Goal: Task Accomplishment & Management: Use online tool/utility

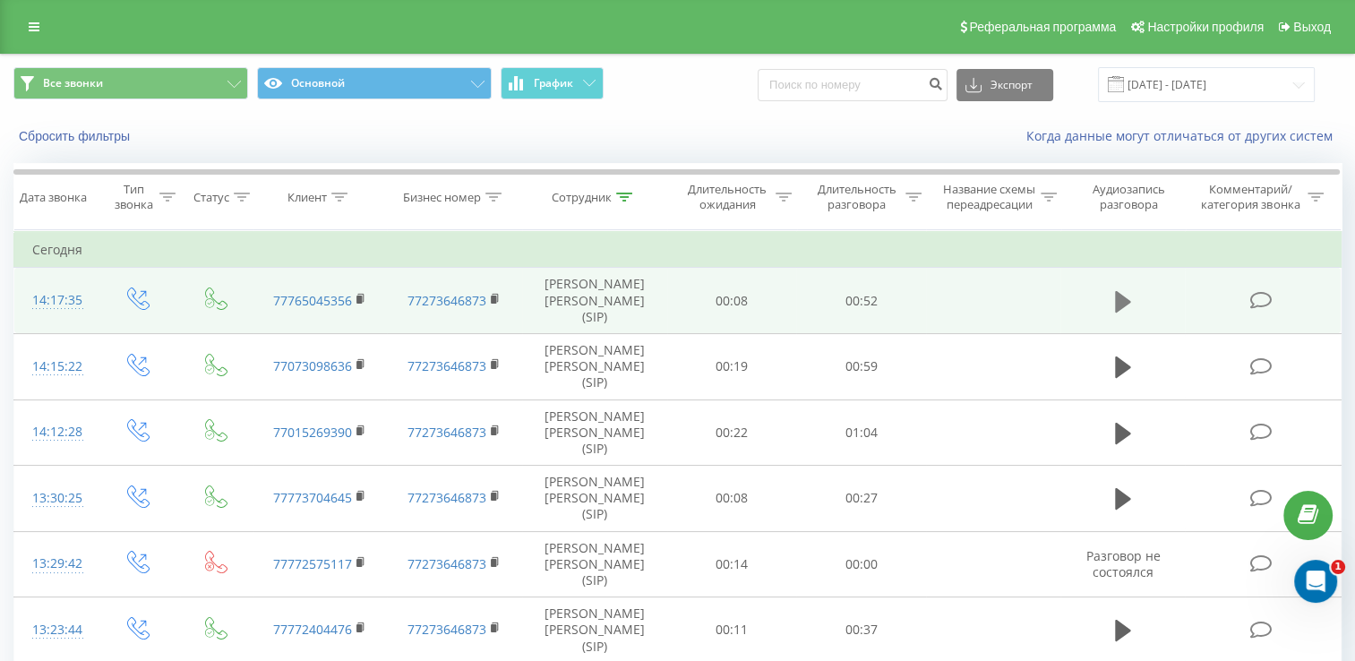
click at [1125, 314] on icon at bounding box center [1123, 301] width 16 height 25
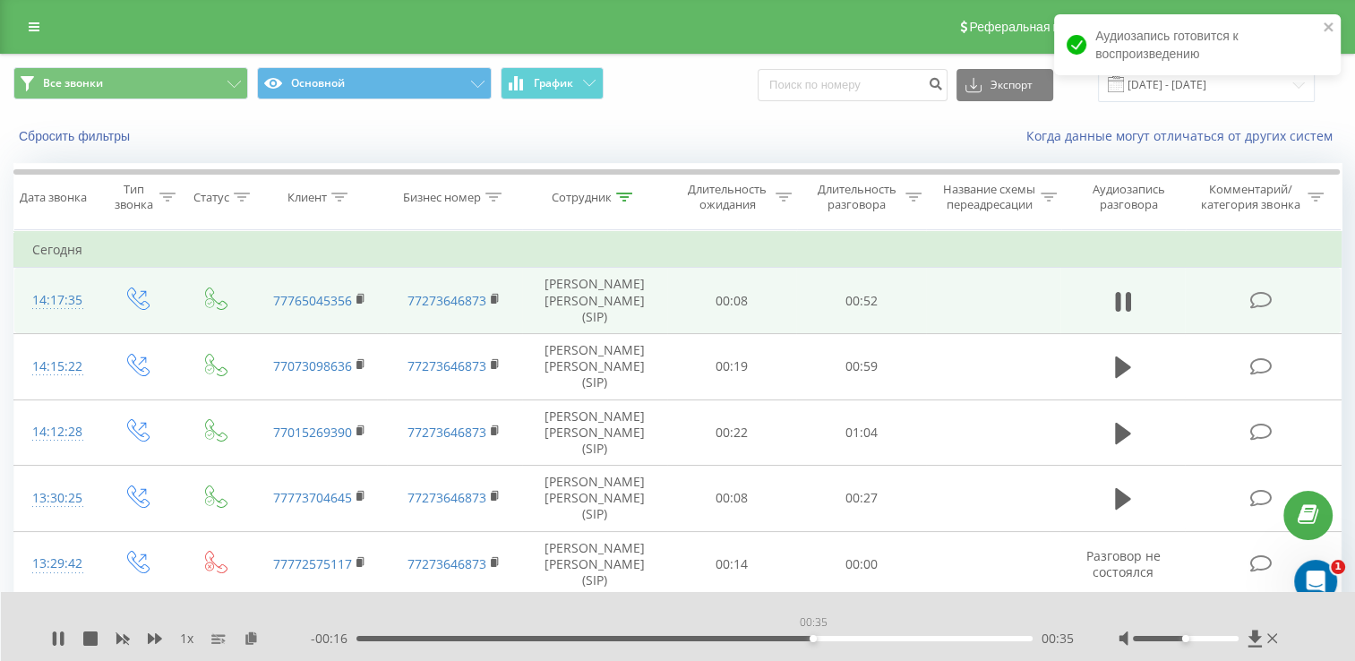
click at [812, 640] on div "00:35" at bounding box center [694, 638] width 676 height 5
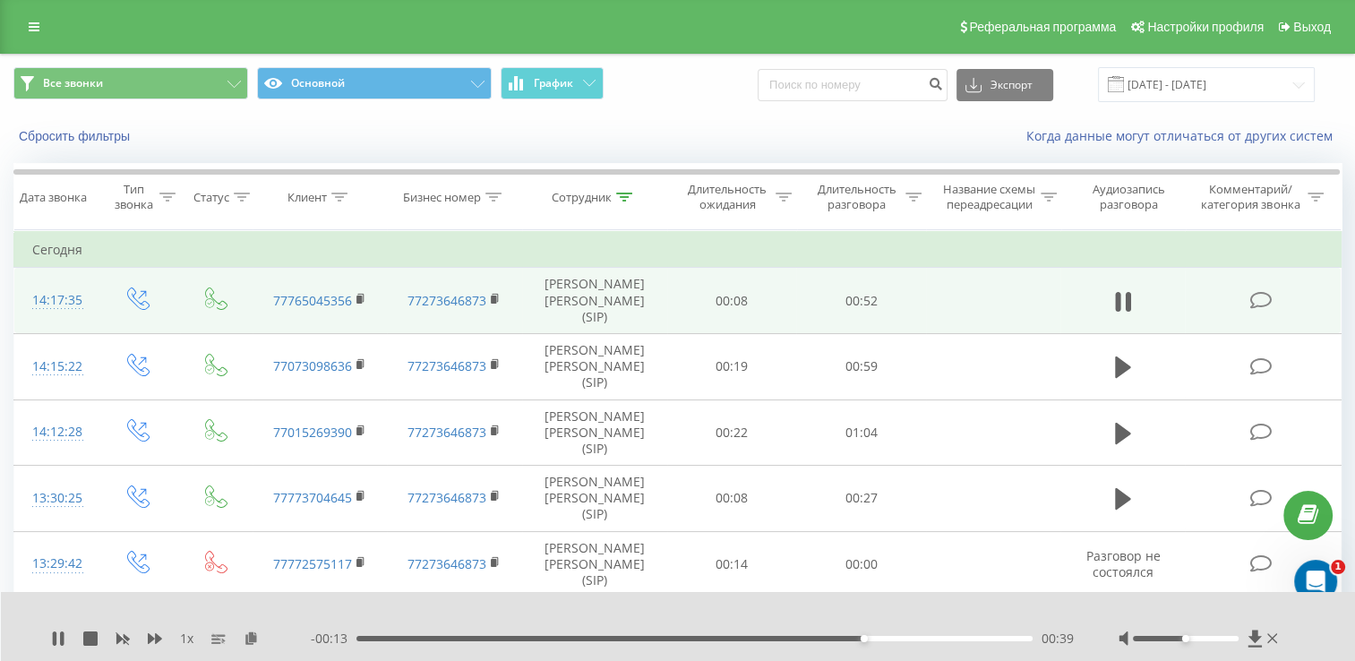
click at [767, 642] on div "- 00:13 00:39 00:39" at bounding box center [692, 639] width 763 height 18
click at [755, 641] on div "- 00:12 00:39 00:39" at bounding box center [692, 639] width 763 height 18
click at [755, 641] on div "- 00:11 00:40 00:40" at bounding box center [692, 639] width 763 height 18
drag, startPoint x: 755, startPoint y: 641, endPoint x: 743, endPoint y: 640, distance: 12.7
click at [743, 640] on div "00:29" at bounding box center [694, 638] width 676 height 5
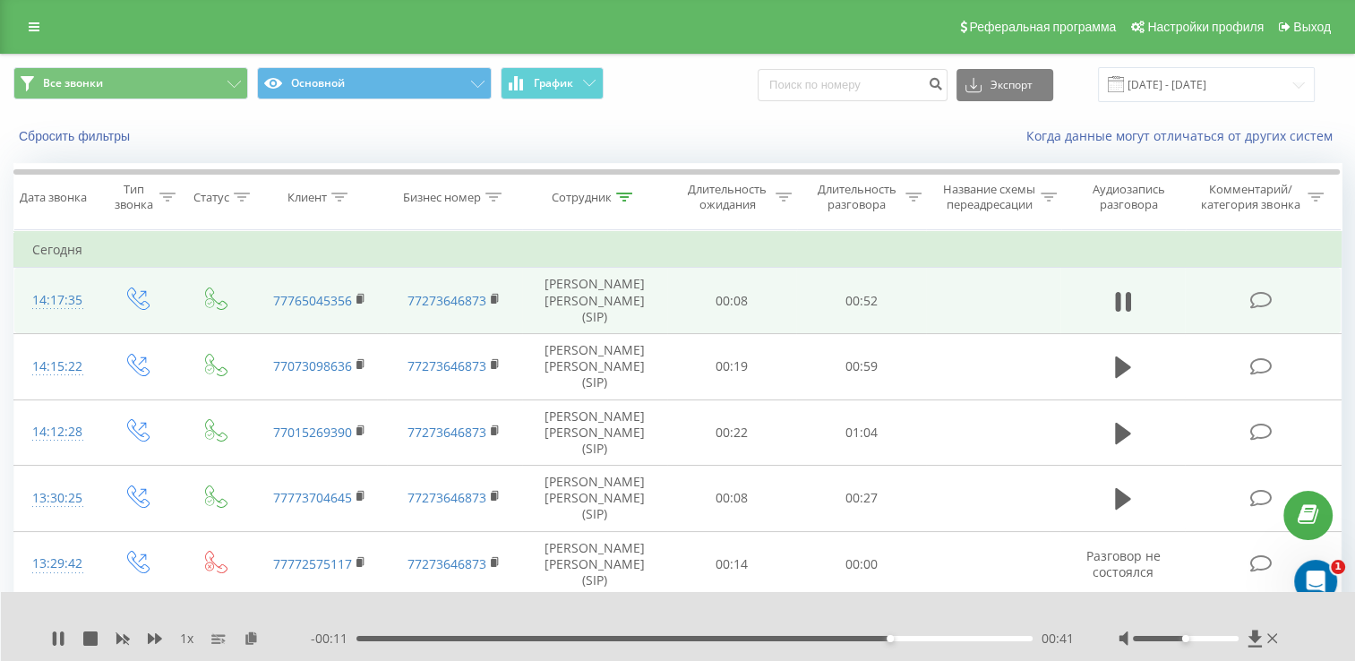
click at [58, 647] on div "1 x" at bounding box center [181, 639] width 260 height 18
click at [58, 638] on icon at bounding box center [58, 638] width 14 height 14
click at [1269, 643] on icon at bounding box center [1272, 638] width 10 height 14
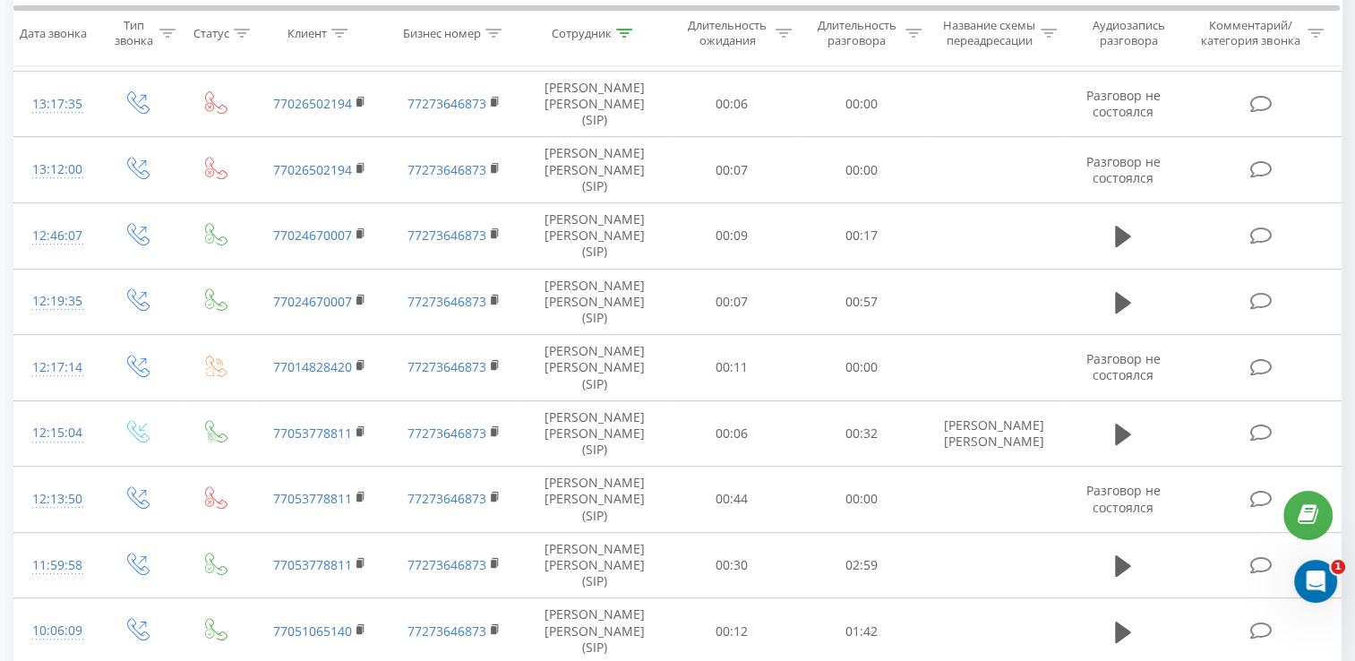
scroll to position [726, 0]
